Goal: Task Accomplishment & Management: Complete application form

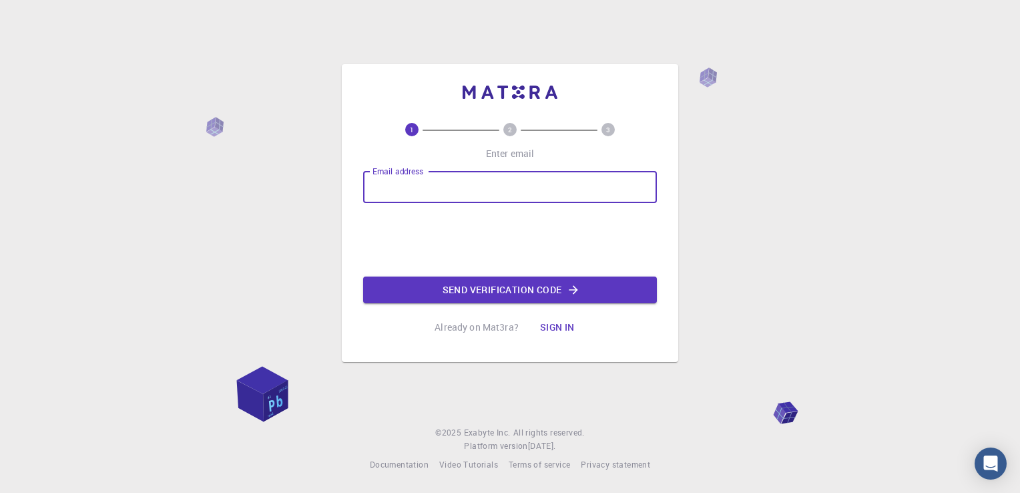
click at [512, 192] on input "Email address" at bounding box center [510, 187] width 294 height 32
type input "[EMAIL_ADDRESS][DOMAIN_NAME]"
click at [490, 293] on button "Send verification code" at bounding box center [510, 289] width 294 height 27
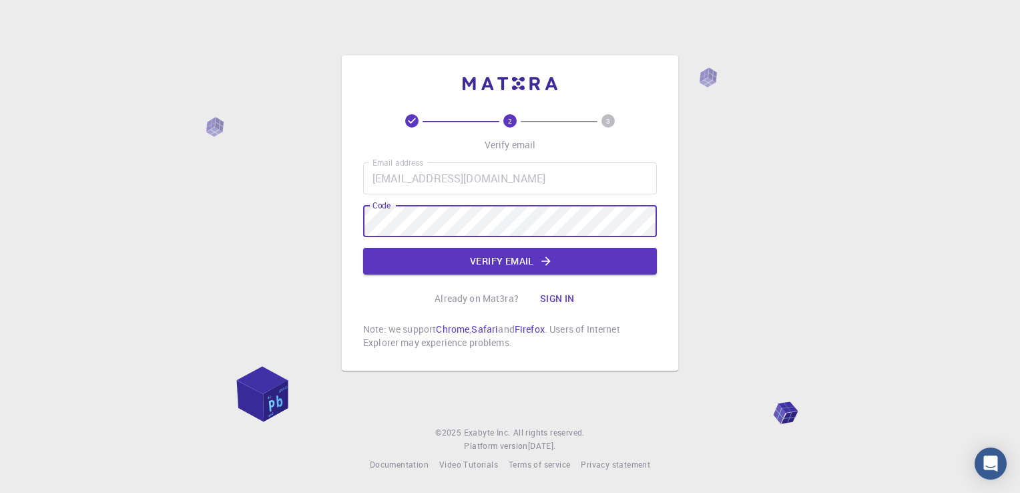
click at [518, 259] on button "Verify email" at bounding box center [510, 261] width 294 height 27
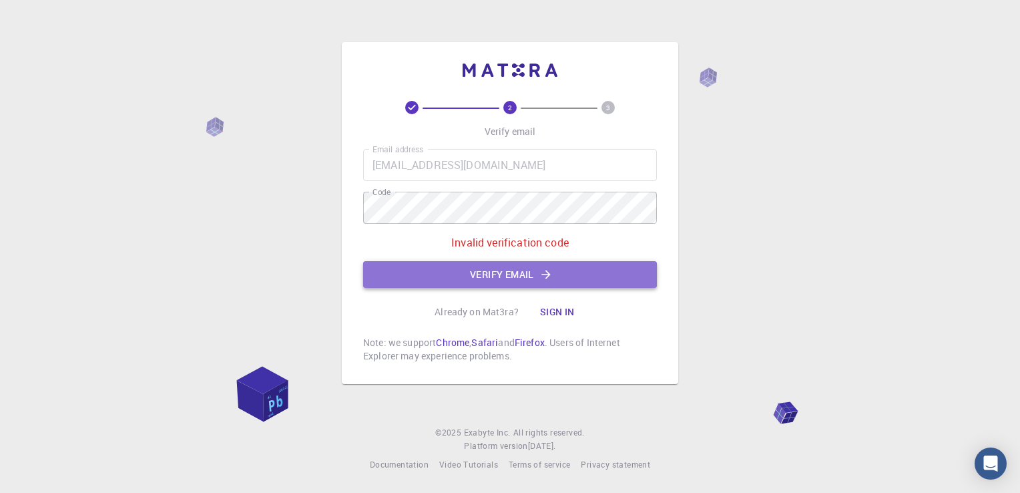
click at [513, 278] on button "Verify email" at bounding box center [510, 274] width 294 height 27
click at [568, 273] on button "Verify email" at bounding box center [510, 274] width 294 height 27
